Goal: Check status

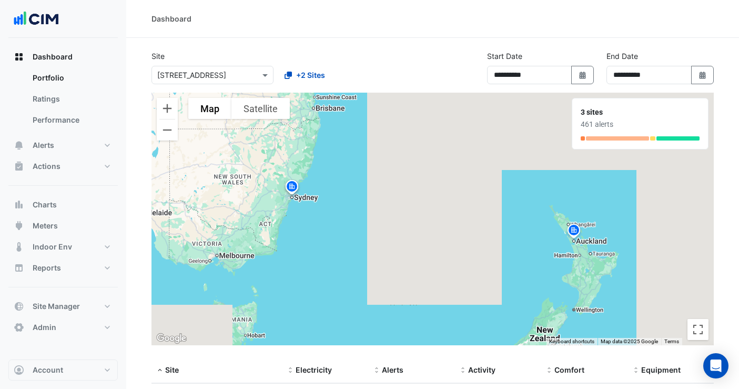
select select "**"
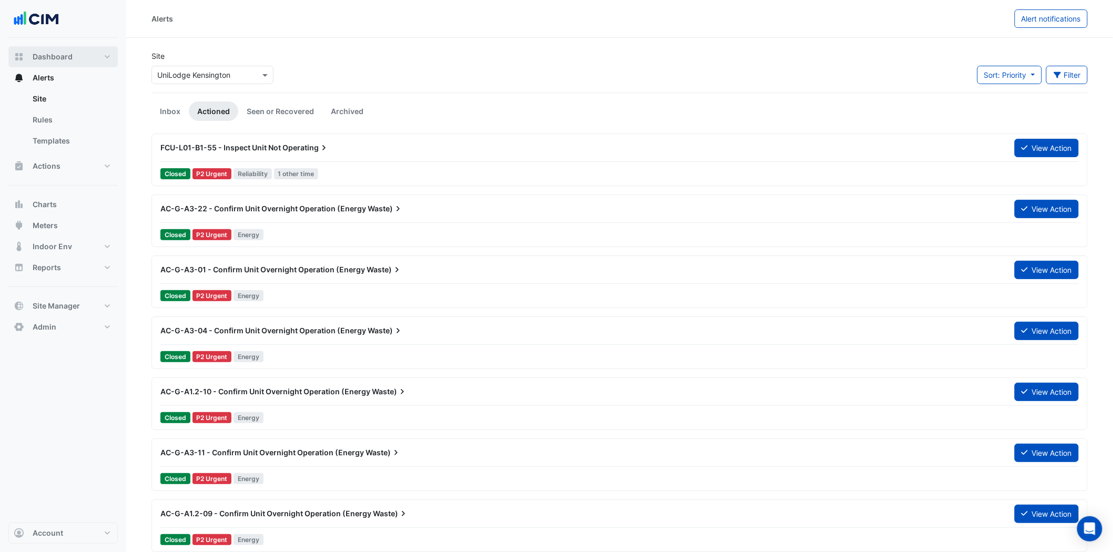
click at [75, 62] on button "Dashboard" at bounding box center [62, 56] width 109 height 21
select select "**"
